Goal: Information Seeking & Learning: Understand process/instructions

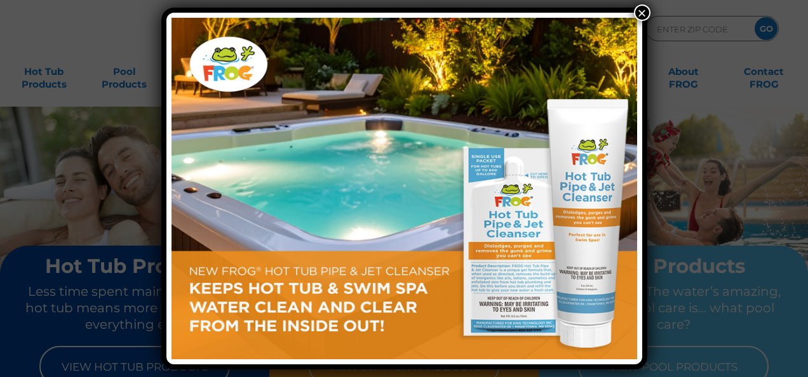
click at [645, 17] on button "×" at bounding box center [642, 12] width 17 height 17
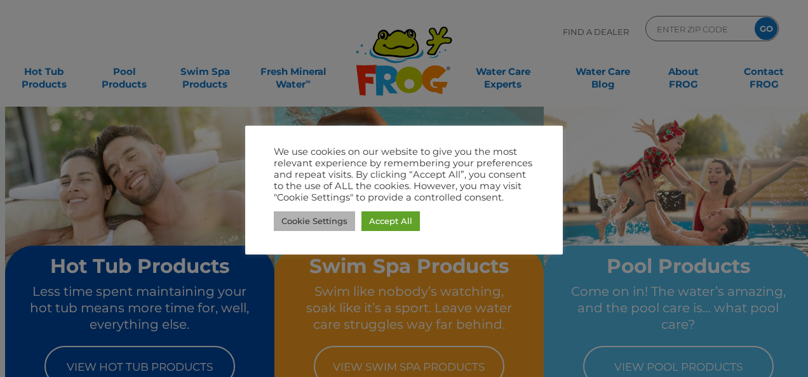
click at [304, 217] on link "Cookie Settings" at bounding box center [314, 222] width 81 height 20
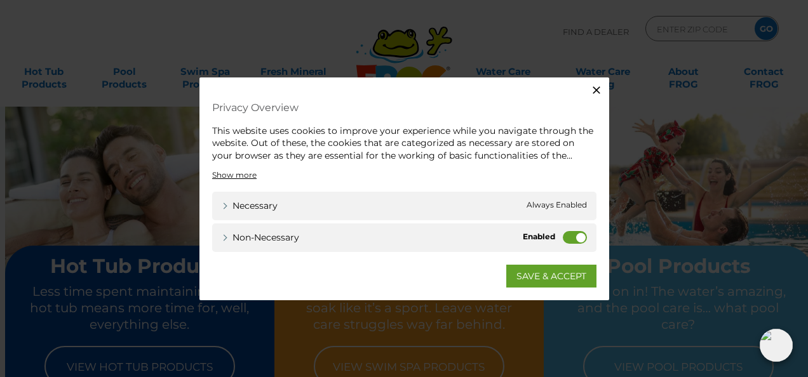
click at [573, 234] on label "Non-necessary" at bounding box center [575, 237] width 24 height 13
click at [0, 0] on input "Non-necessary" at bounding box center [0, 0] width 0 height 0
click at [564, 271] on link "SAVE & ACCEPT" at bounding box center [551, 276] width 90 height 23
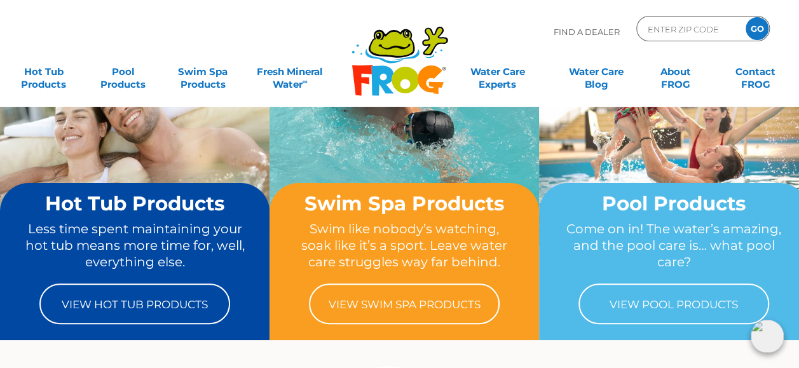
scroll to position [64, 0]
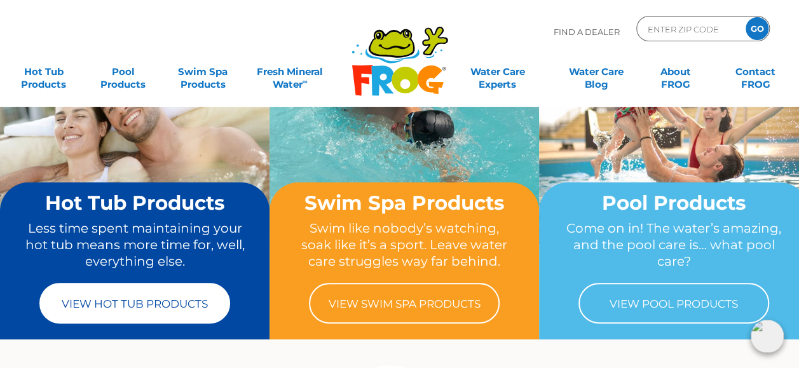
click at [111, 290] on link "View Hot Tub Products" at bounding box center [134, 303] width 191 height 41
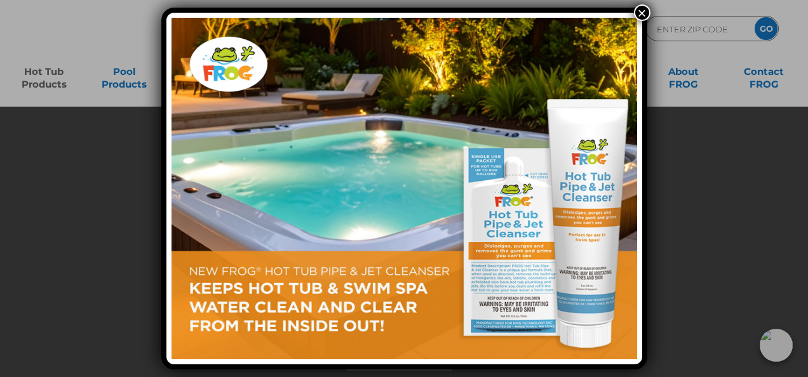
click at [639, 10] on button "×" at bounding box center [642, 12] width 17 height 17
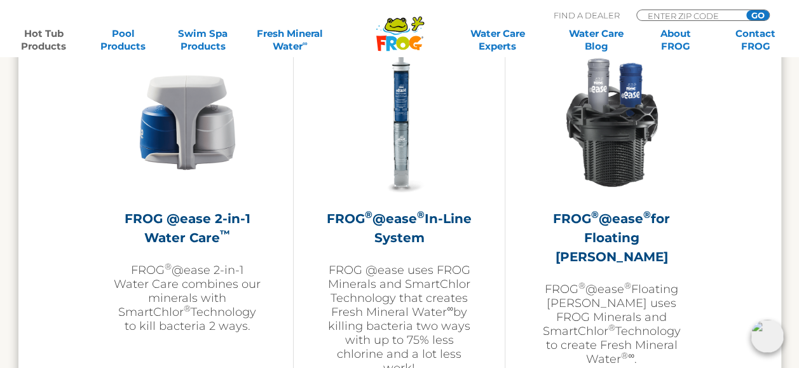
scroll to position [1880, 0]
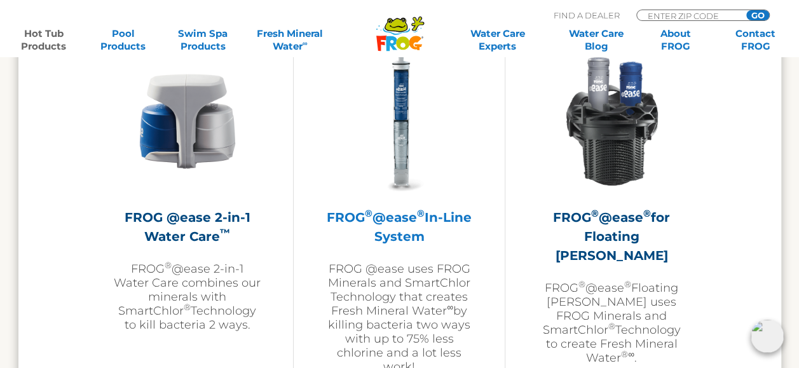
click at [400, 230] on h2 "FROG ® @ease ® In-Line System" at bounding box center [398, 227] width 147 height 38
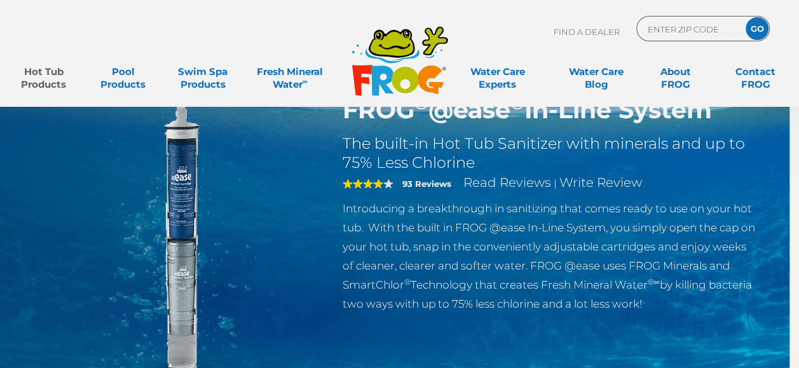
scroll to position [57, 0]
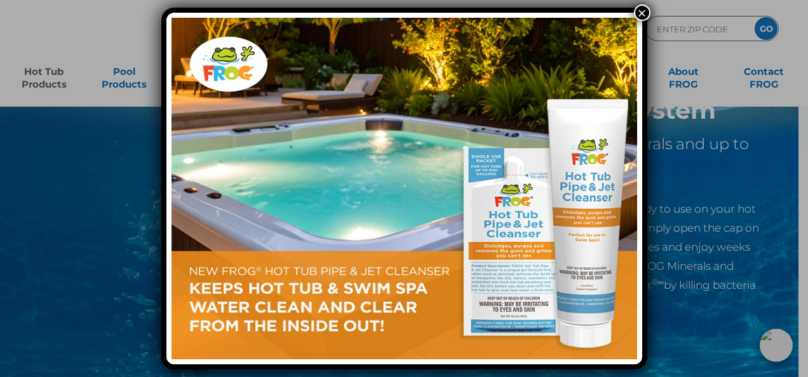
click at [643, 10] on button "×" at bounding box center [642, 12] width 17 height 17
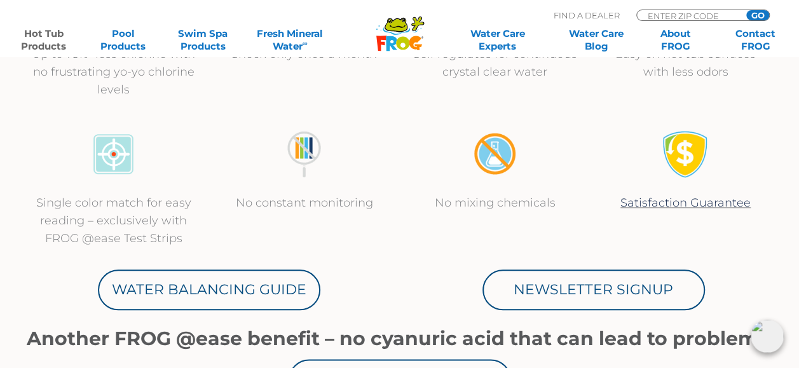
scroll to position [557, 0]
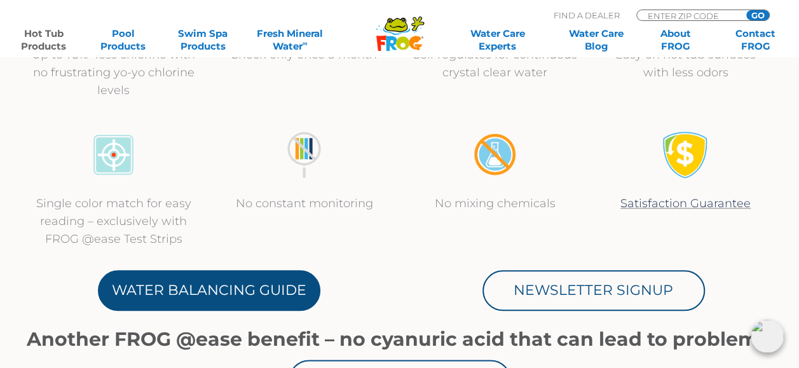
click at [274, 297] on link "Water Balancing Guide" at bounding box center [209, 290] width 222 height 41
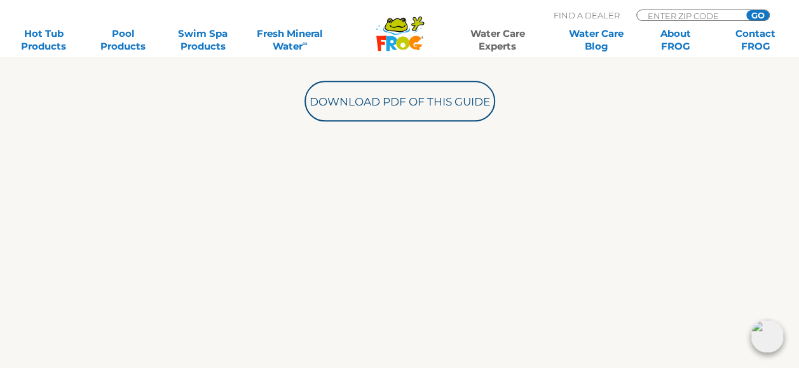
scroll to position [493, 0]
